Goal: Transaction & Acquisition: Purchase product/service

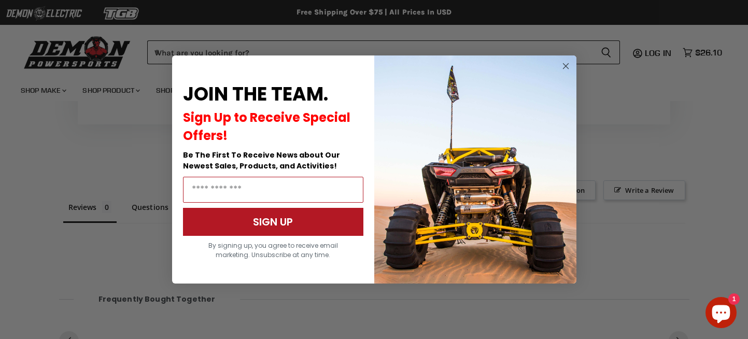
scroll to position [618, 0]
